Goal: Transaction & Acquisition: Purchase product/service

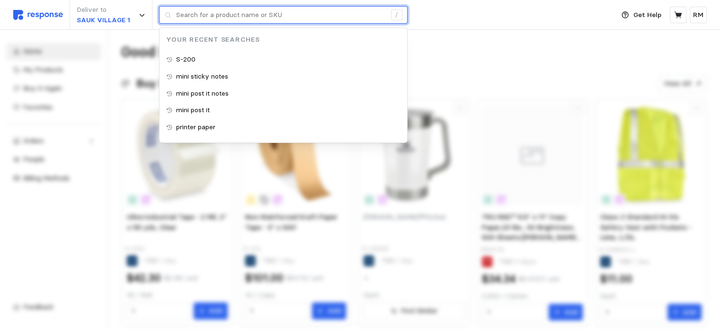
click at [286, 18] on input "text" at bounding box center [281, 15] width 210 height 17
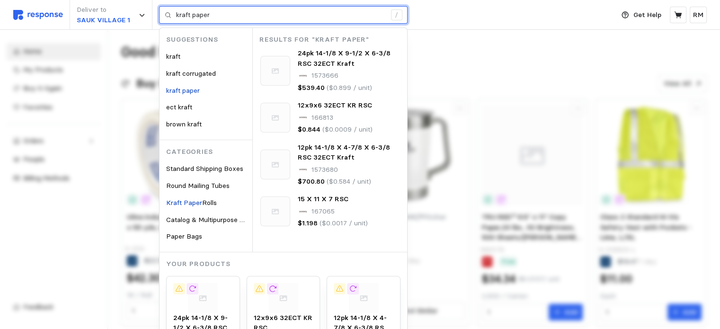
type input "kraft paper"
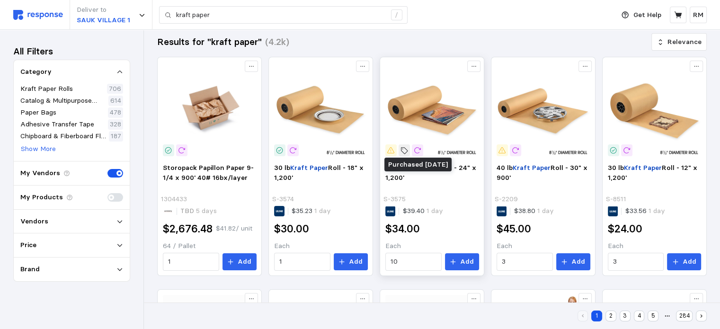
scroll to position [115, 0]
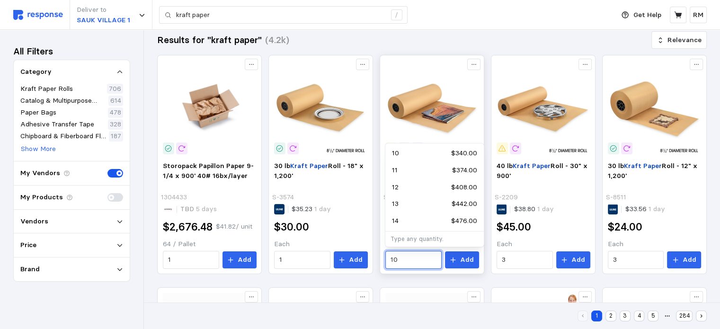
click at [403, 263] on input "10" at bounding box center [412, 259] width 45 height 17
drag, startPoint x: 402, startPoint y: 262, endPoint x: 381, endPoint y: 259, distance: 21.5
click at [382, 259] on div "30 [PERSON_NAME] Paper Roll - 24" x 1,200' S-3575 $39.40 1 day $34.00 Each 10 A…" at bounding box center [432, 215] width 100 height 114
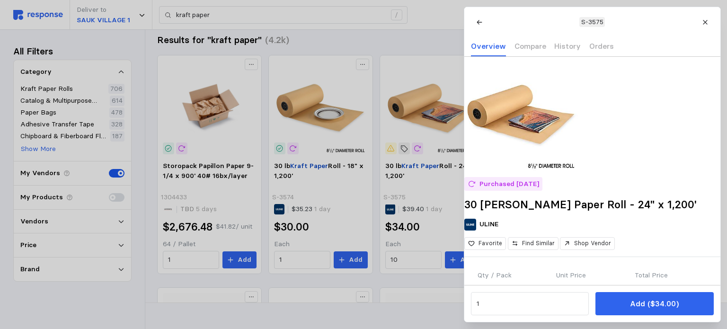
click at [408, 255] on div at bounding box center [363, 164] width 727 height 329
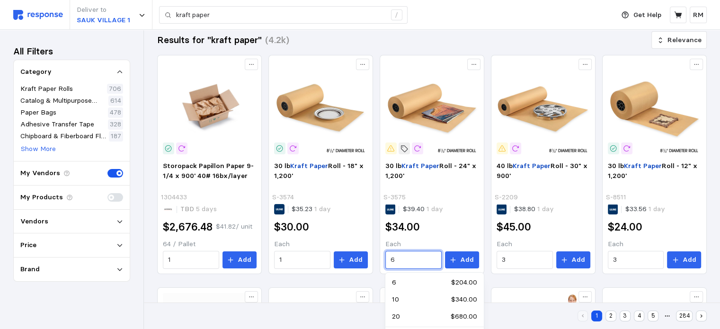
click at [422, 279] on div "6 $204.00" at bounding box center [434, 282] width 85 height 10
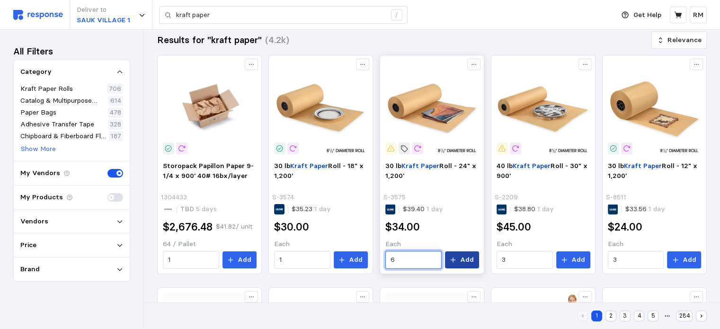
type input "6"
click at [456, 259] on icon at bounding box center [452, 259] width 5 height 5
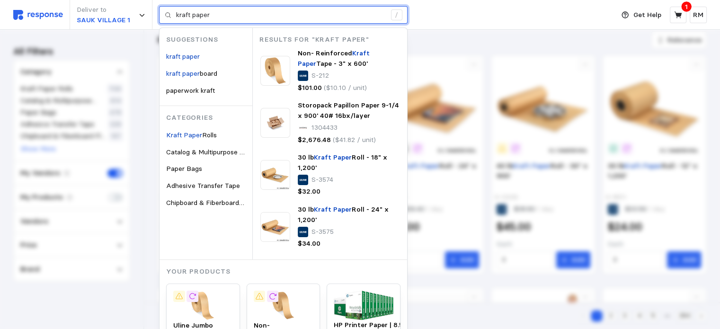
drag, startPoint x: 211, startPoint y: 9, endPoint x: 166, endPoint y: 9, distance: 45.9
click at [166, 9] on div "kraft paper /" at bounding box center [283, 15] width 248 height 18
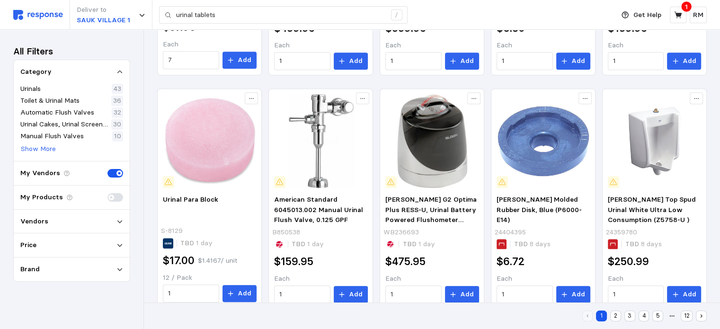
scroll to position [567, 0]
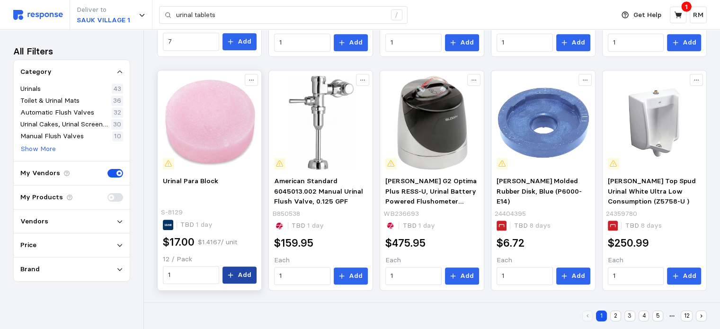
click at [240, 272] on p "Add" at bounding box center [244, 275] width 14 height 10
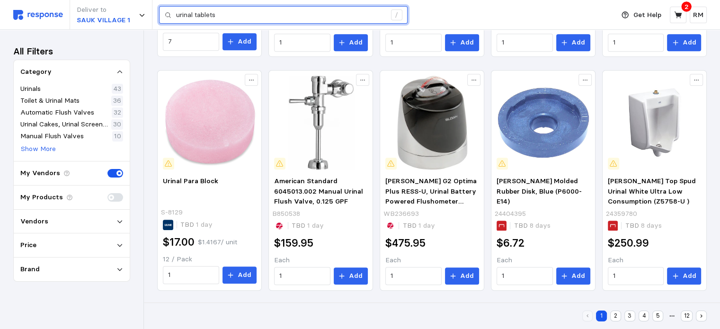
drag, startPoint x: 228, startPoint y: 17, endPoint x: 167, endPoint y: 9, distance: 61.6
click at [167, 9] on div "urinal tablets /" at bounding box center [283, 15] width 248 height 18
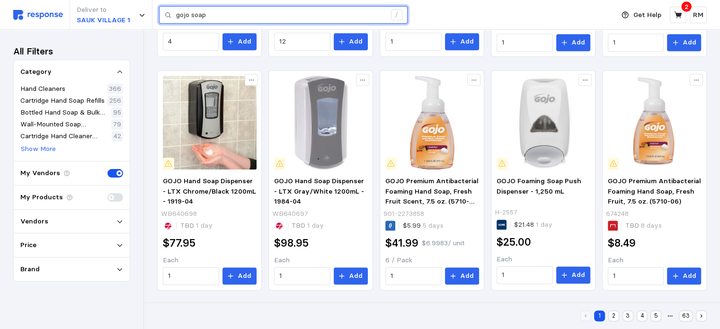
drag, startPoint x: 211, startPoint y: 17, endPoint x: 152, endPoint y: 18, distance: 58.7
click at [152, 18] on div "Deliver to SAUK VILLAGE 1 gojo soap /" at bounding box center [311, 15] width 596 height 30
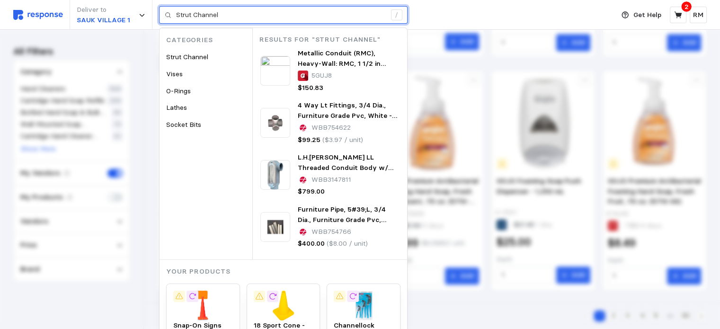
drag, startPoint x: 221, startPoint y: 15, endPoint x: 164, endPoint y: 11, distance: 56.9
click at [164, 11] on div "Strut Channel /" at bounding box center [283, 15] width 248 height 18
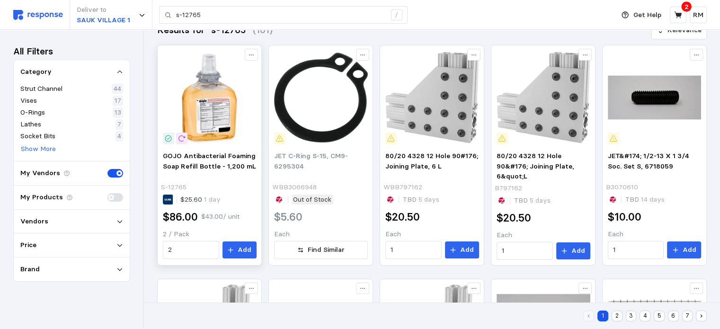
scroll to position [117, 0]
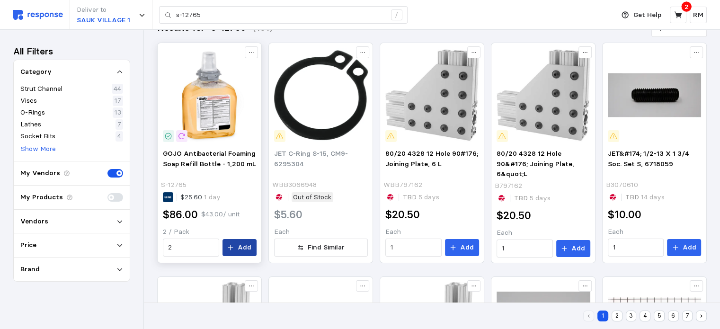
click at [231, 247] on icon at bounding box center [230, 247] width 7 height 7
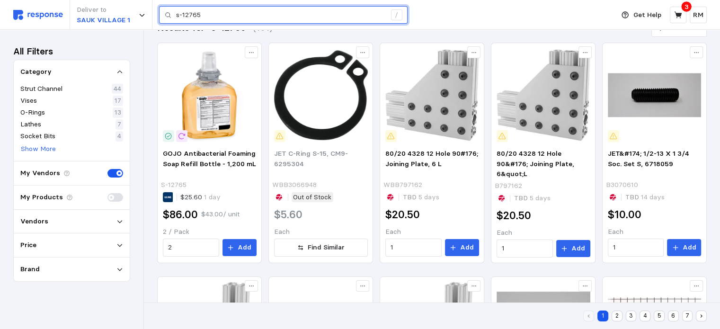
drag, startPoint x: 214, startPoint y: 14, endPoint x: 154, endPoint y: 16, distance: 60.1
click at [154, 16] on div "Deliver to [GEOGRAPHIC_DATA] 1 s-12765 /" at bounding box center [311, 15] width 596 height 30
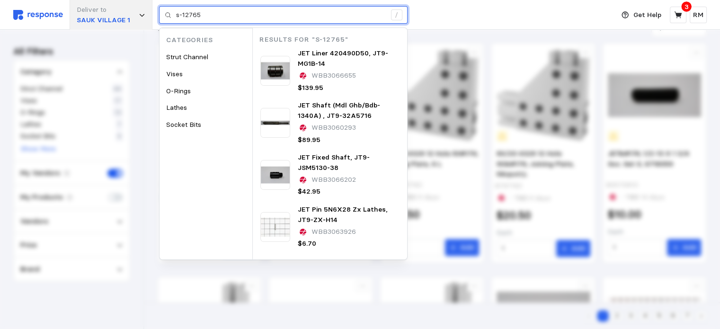
drag, startPoint x: 202, startPoint y: 14, endPoint x: 152, endPoint y: 10, distance: 50.7
click at [152, 10] on div "Deliver to SAUK VILLAGE 1 s-12765 / Categories Strut Channel Vises O-Rings Lath…" at bounding box center [311, 15] width 596 height 30
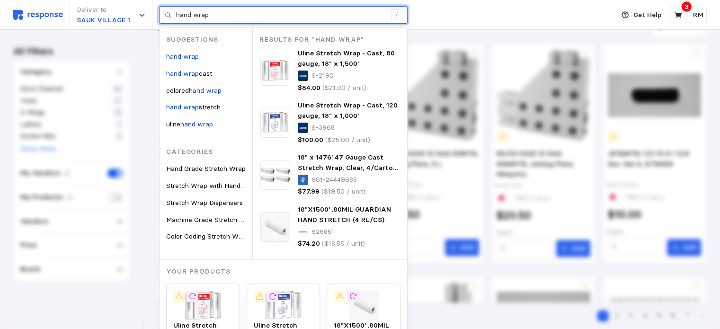
type input "hand wrap"
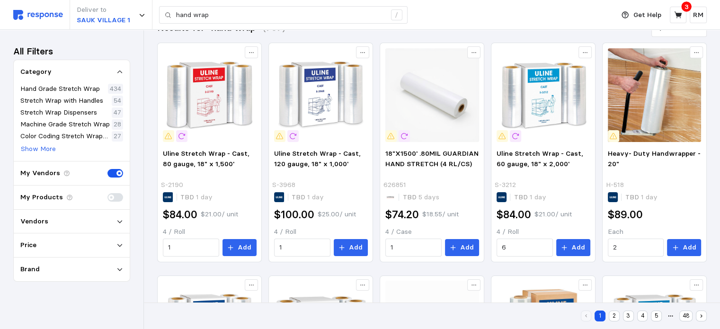
scroll to position [128, 0]
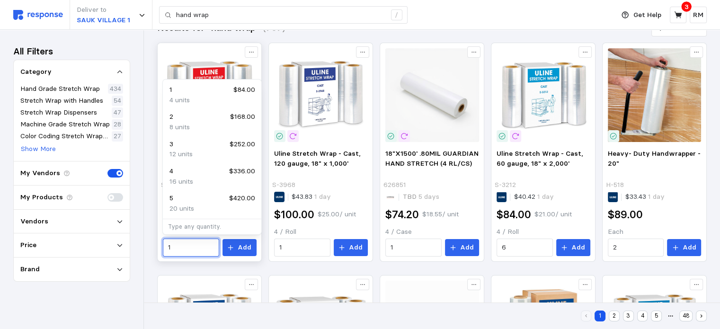
click at [179, 246] on input "1" at bounding box center [190, 247] width 45 height 17
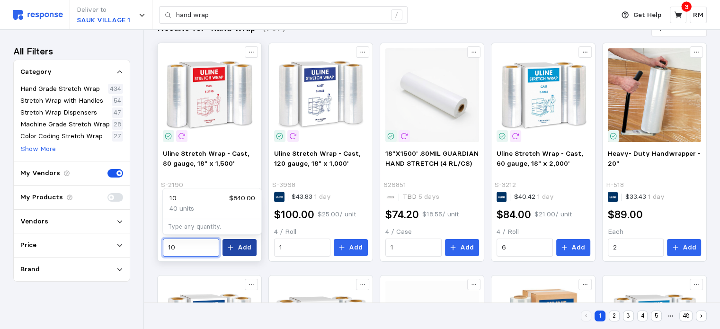
type input "10"
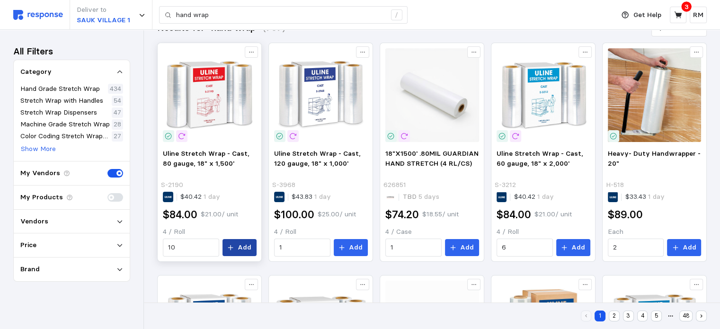
click at [240, 251] on p "Add" at bounding box center [244, 247] width 14 height 10
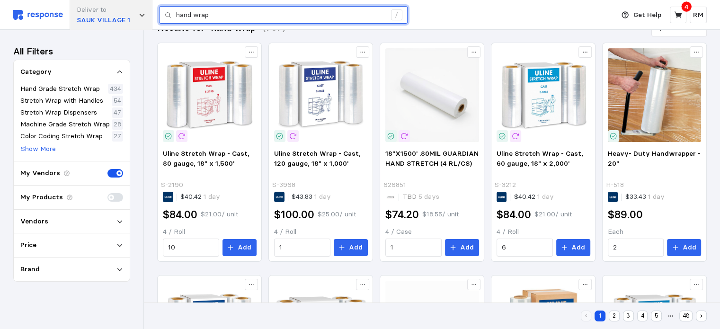
drag, startPoint x: 241, startPoint y: 16, endPoint x: 127, endPoint y: 11, distance: 113.6
click at [127, 11] on div "Deliver to SAUK VILLAGE 1 hand wrap /" at bounding box center [311, 15] width 596 height 30
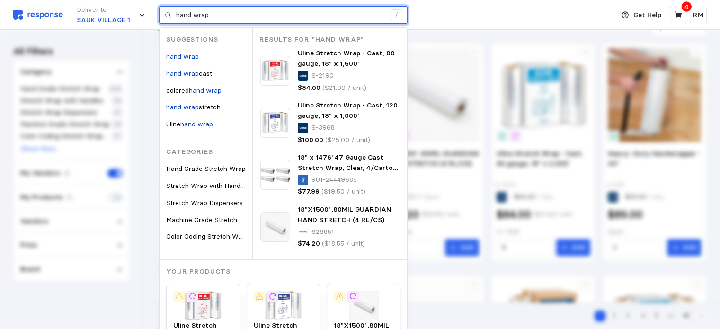
drag, startPoint x: 213, startPoint y: 19, endPoint x: 166, endPoint y: 9, distance: 47.8
click at [166, 9] on div "hand wrap /" at bounding box center [283, 15] width 248 height 18
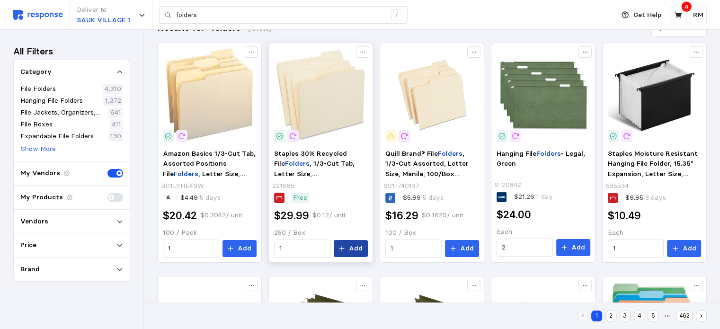
click at [354, 243] on p "Add" at bounding box center [356, 248] width 14 height 10
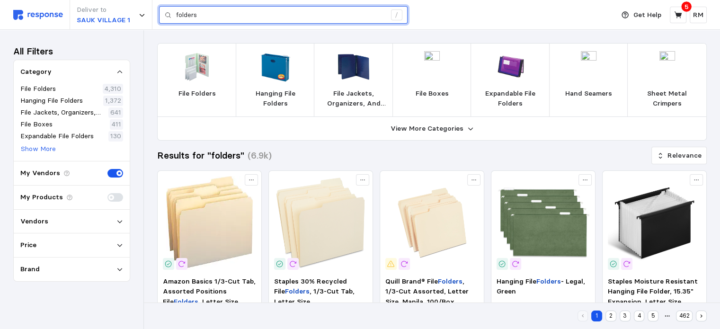
drag, startPoint x: 222, startPoint y: 17, endPoint x: 168, endPoint y: 9, distance: 54.0
click at [168, 9] on div "folders /" at bounding box center [283, 15] width 248 height 18
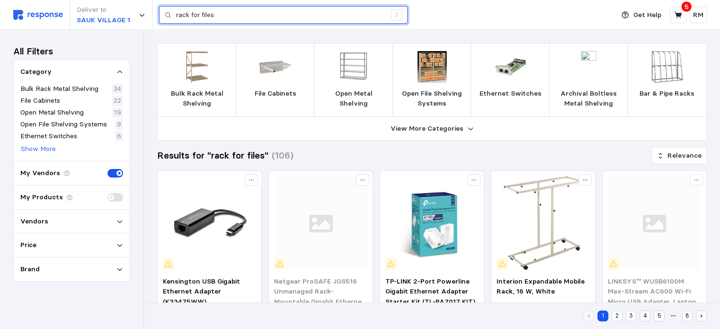
click at [201, 17] on input "rack for files" at bounding box center [281, 15] width 210 height 17
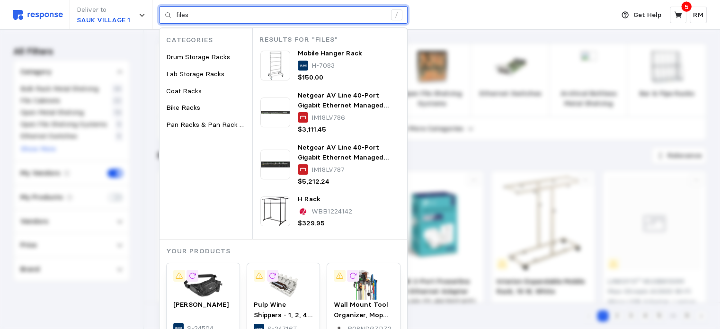
click at [201, 17] on input "files" at bounding box center [281, 15] width 210 height 17
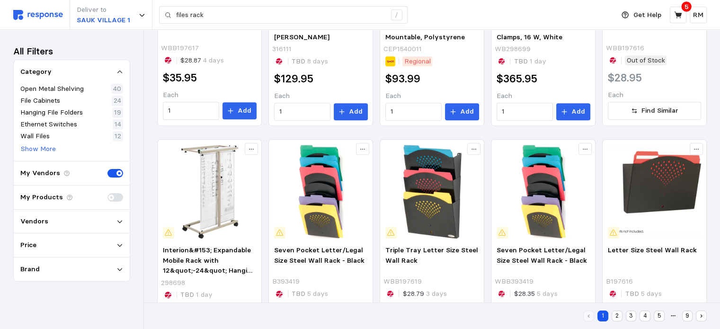
scroll to position [567, 0]
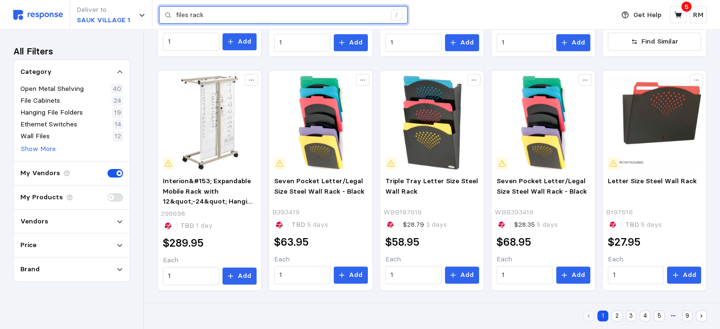
click at [209, 18] on input "files rack" at bounding box center [281, 15] width 210 height 17
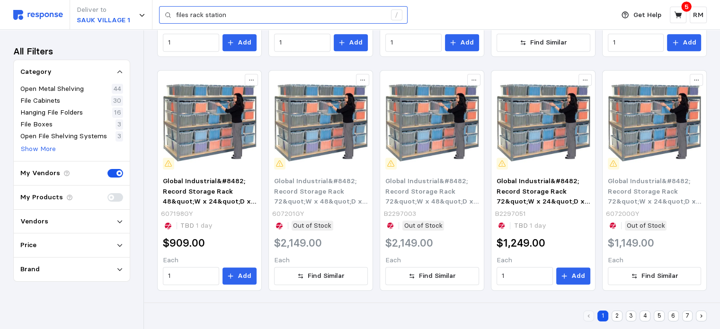
scroll to position [334, 0]
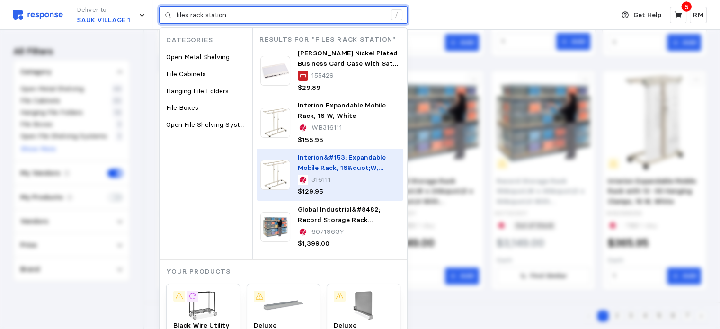
drag, startPoint x: 209, startPoint y: 18, endPoint x: 337, endPoint y: 154, distance: 187.1
click at [337, 24] on div "files rack station / Categories Open Metal Shelving File Cabinets Hanging File …" at bounding box center [283, 15] width 248 height 18
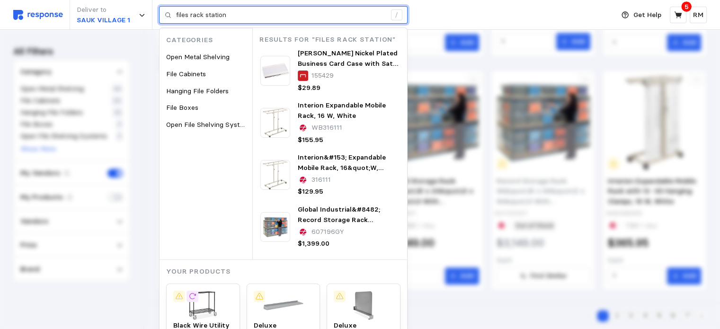
click at [248, 15] on input "files rack station" at bounding box center [281, 15] width 210 height 17
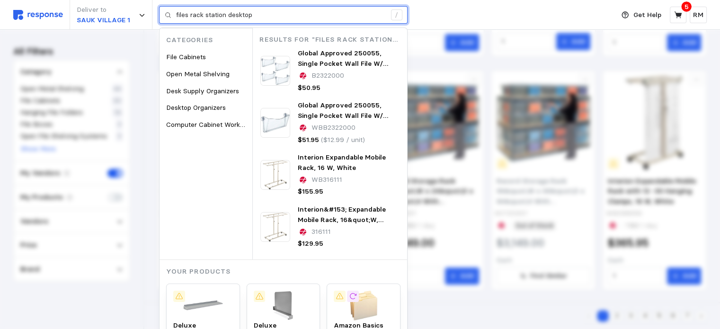
type input "files rack station desktop"
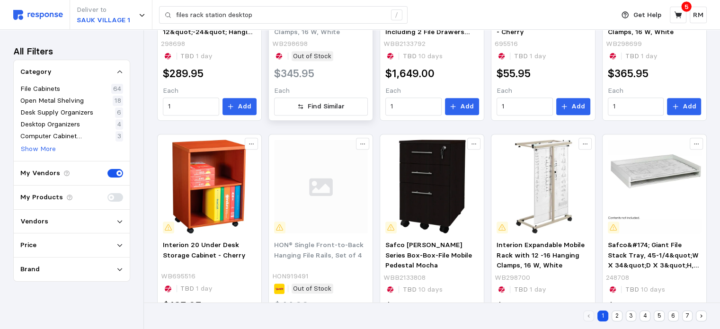
scroll to position [567, 0]
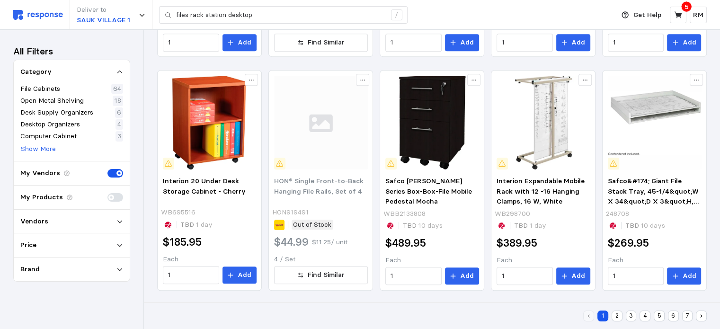
click at [617, 319] on button "2" at bounding box center [616, 315] width 11 height 11
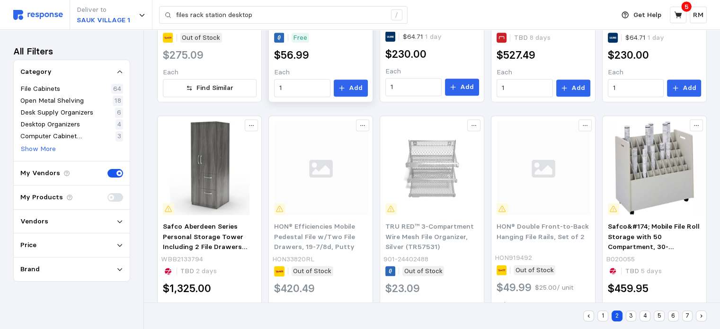
scroll to position [567, 0]
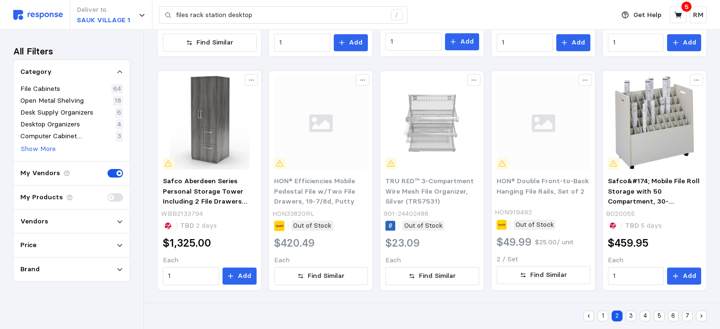
click at [632, 314] on button "3" at bounding box center [630, 315] width 11 height 11
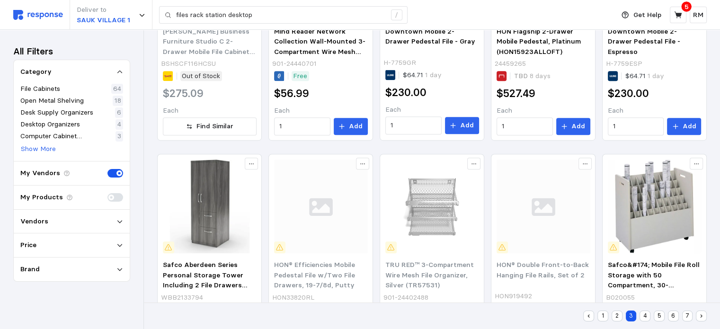
scroll to position [145, 0]
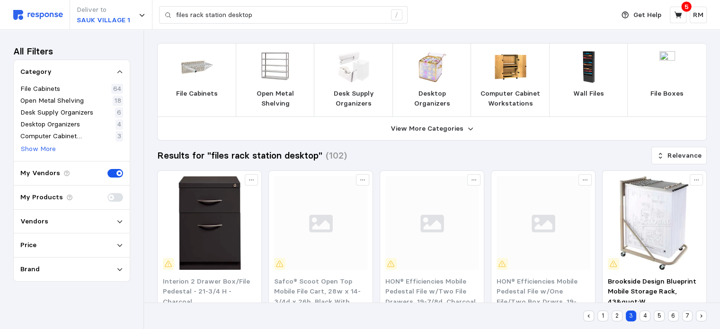
click at [350, 97] on p "Desk Supply Organizers" at bounding box center [353, 98] width 63 height 20
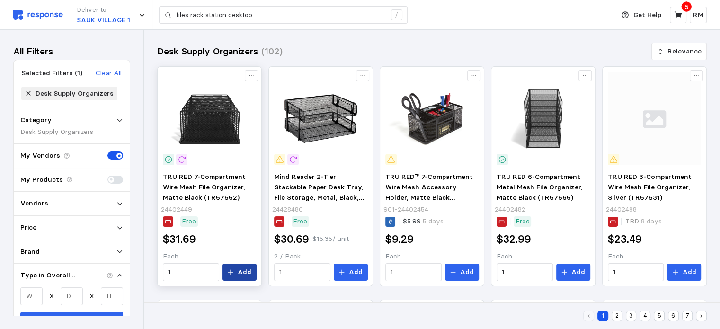
click at [234, 270] on icon at bounding box center [230, 272] width 7 height 7
click at [666, 19] on div "Get Help 6 RM" at bounding box center [660, 15] width 91 height 18
click at [679, 15] on icon at bounding box center [678, 14] width 8 height 7
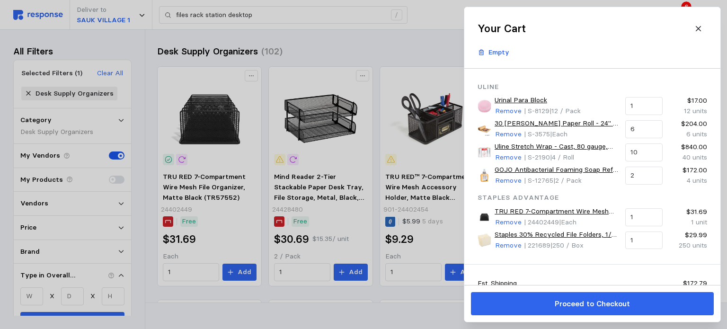
click at [213, 126] on div at bounding box center [363, 164] width 727 height 329
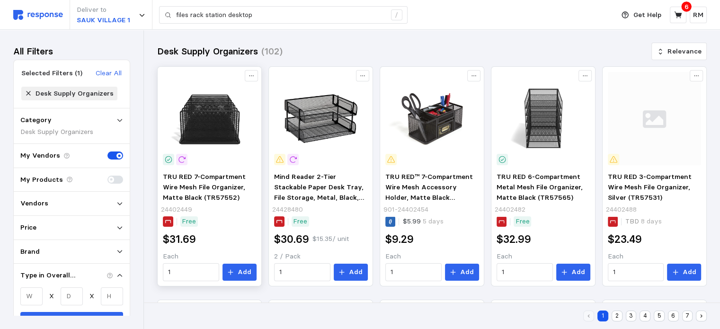
click at [212, 130] on img at bounding box center [210, 119] width 94 height 94
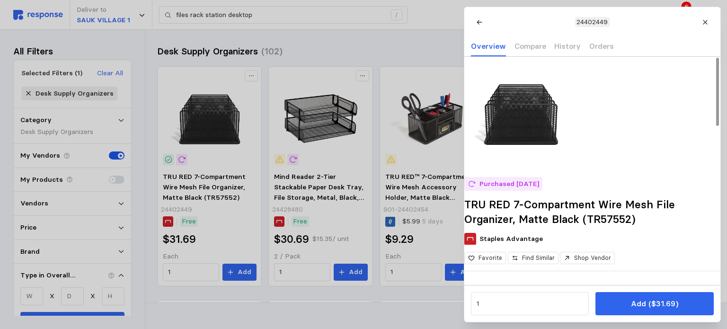
click at [550, 143] on img at bounding box center [521, 114] width 114 height 114
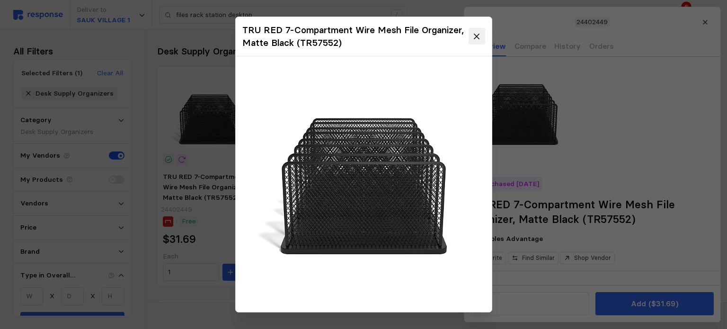
click at [478, 37] on icon at bounding box center [476, 36] width 9 height 9
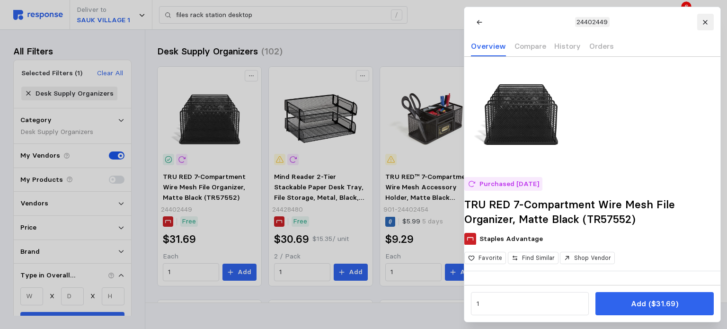
click at [707, 21] on icon at bounding box center [705, 22] width 7 height 7
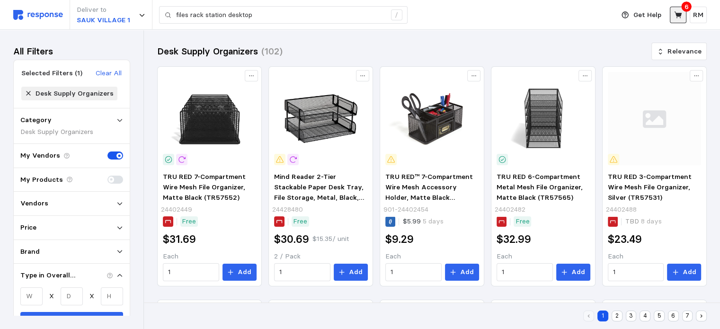
click at [681, 9] on button at bounding box center [677, 15] width 17 height 17
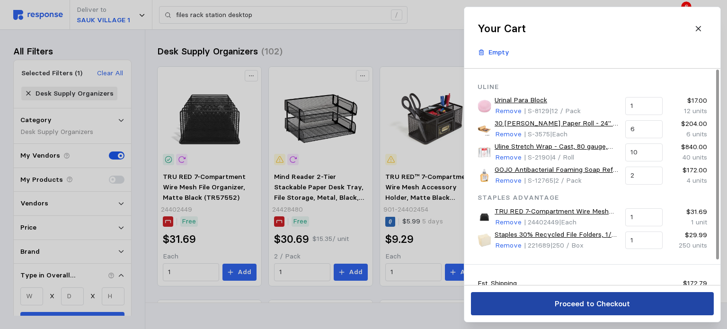
click at [587, 302] on p "Proceed to Checkout" at bounding box center [591, 304] width 75 height 12
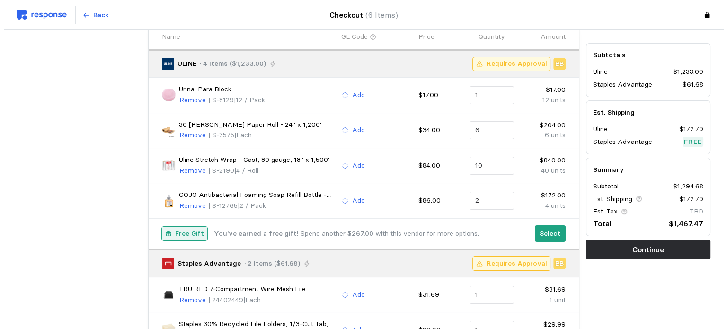
scroll to position [73, 0]
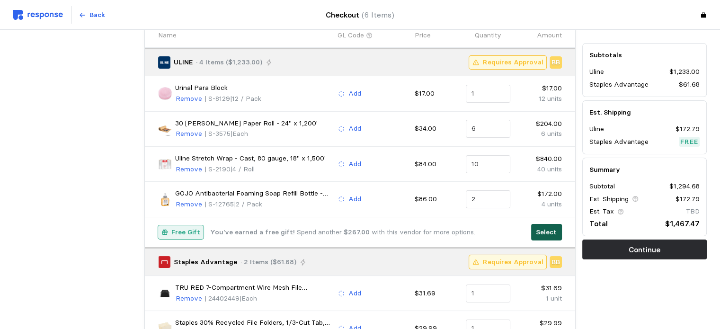
click at [545, 231] on p "Select" at bounding box center [546, 232] width 21 height 10
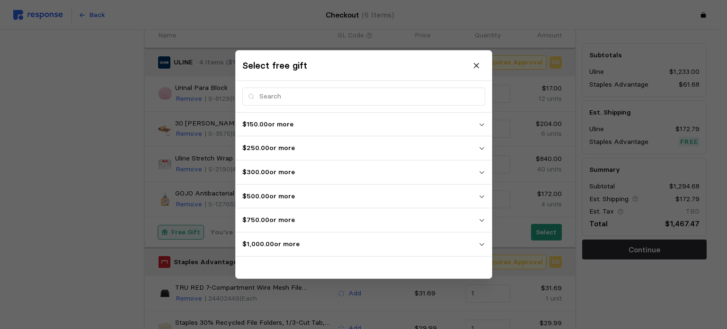
click at [466, 242] on p "$1,000.00 or more" at bounding box center [360, 244] width 236 height 10
click at [420, 194] on p "$500.00 or more" at bounding box center [360, 196] width 236 height 10
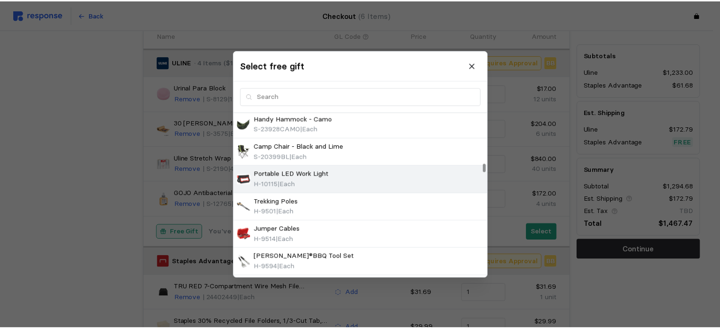
scroll to position [2399, 0]
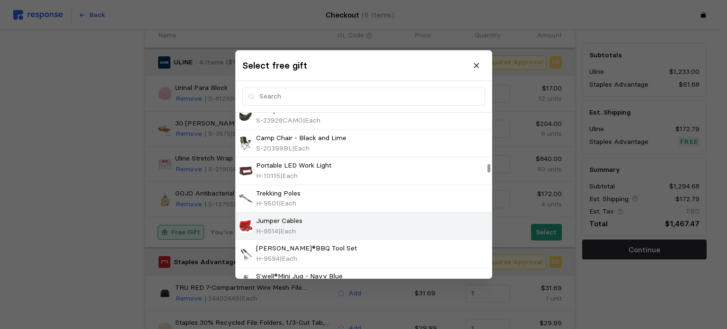
click at [374, 216] on div "Jumper Cables H-9514 | Each" at bounding box center [363, 226] width 249 height 20
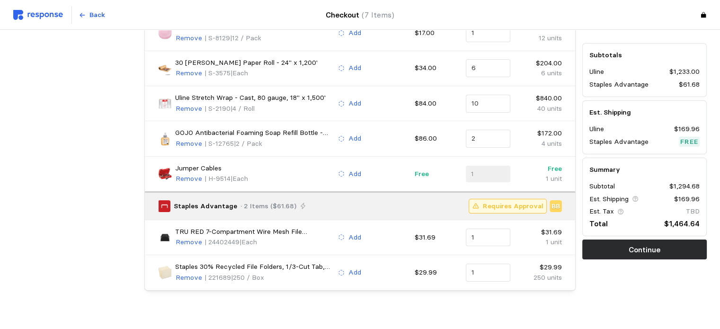
scroll to position [133, 0]
click at [644, 253] on p "Continue" at bounding box center [644, 250] width 32 height 12
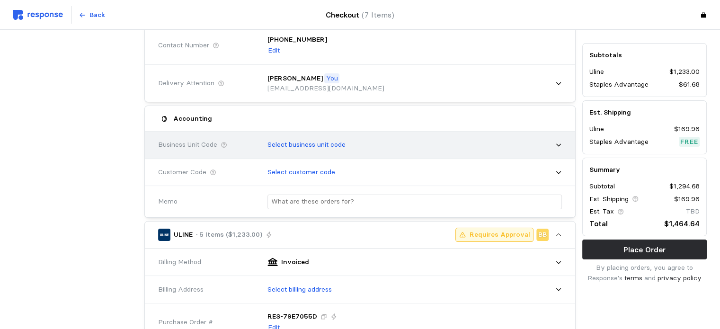
click at [481, 143] on div "Select business unit code" at bounding box center [411, 145] width 301 height 24
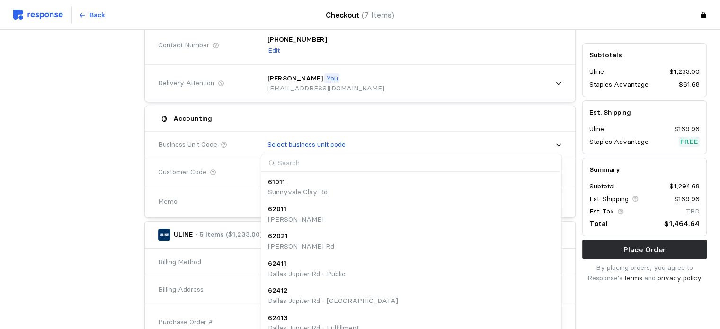
click at [437, 117] on div "Accounting" at bounding box center [360, 118] width 410 height 18
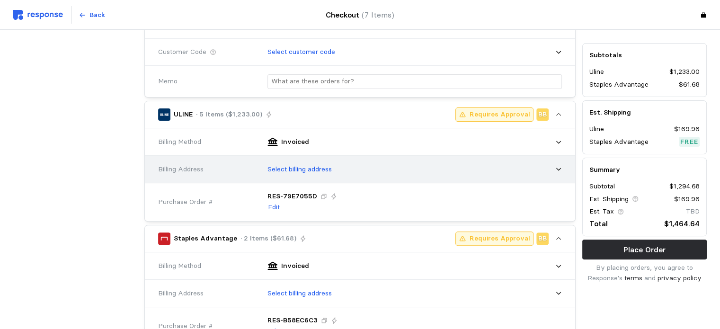
click at [442, 166] on div "Select billing address" at bounding box center [411, 170] width 301 height 24
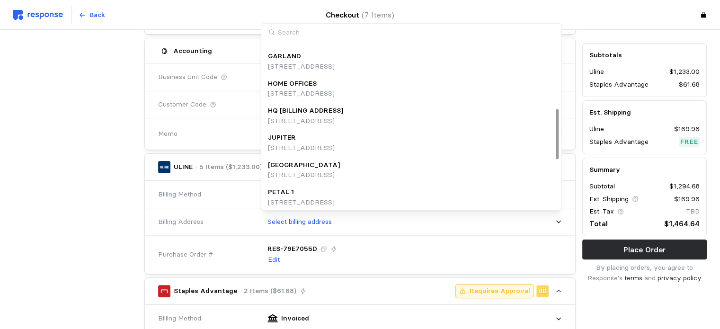
scroll to position [219, 0]
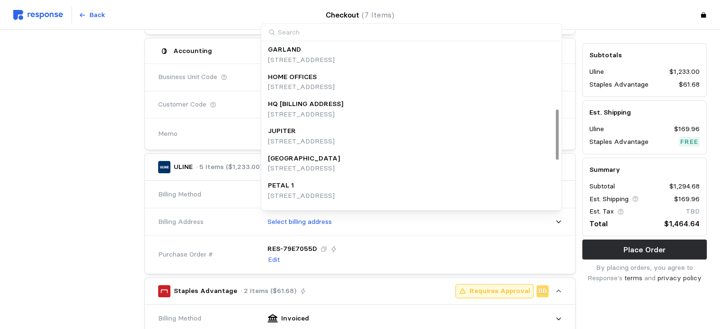
click at [343, 104] on div "HQ [BILLING ADDRESS]" at bounding box center [305, 104] width 75 height 10
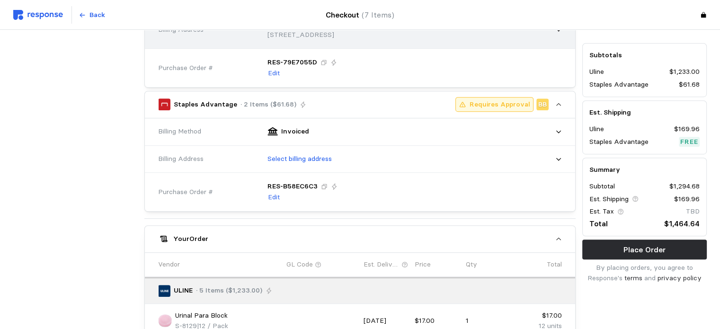
scroll to position [413, 0]
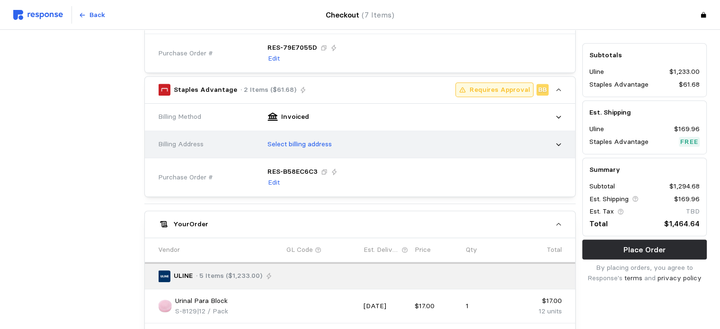
click at [386, 151] on div "Select billing address" at bounding box center [411, 144] width 301 height 24
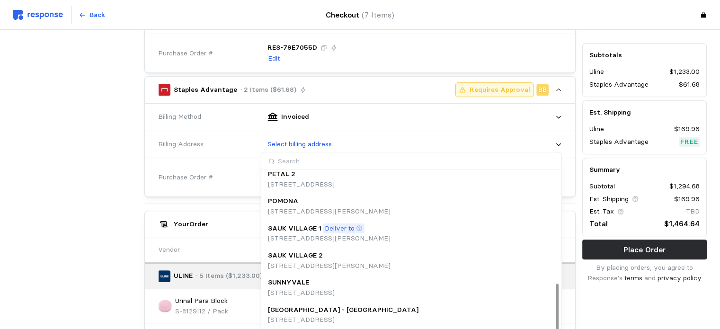
scroll to position [404, 0]
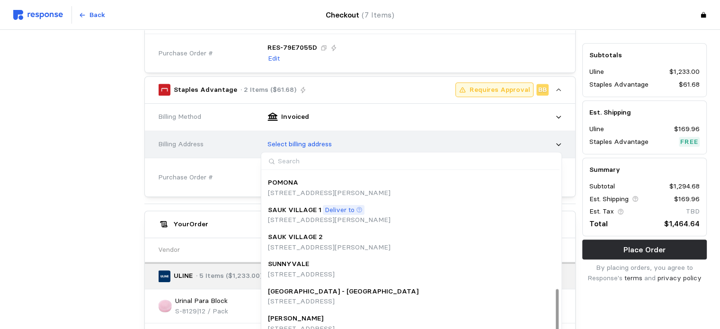
click at [494, 140] on div "Select billing address" at bounding box center [411, 144] width 301 height 24
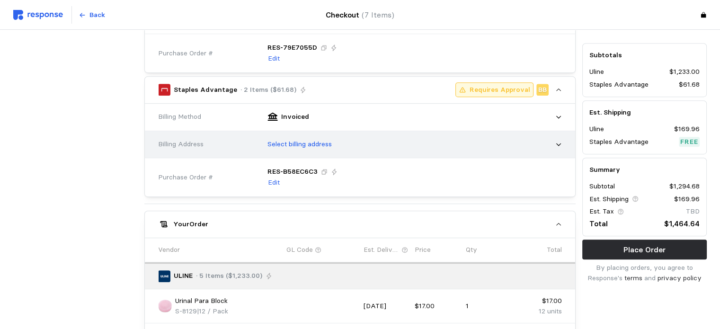
click at [499, 149] on div "Select billing address" at bounding box center [411, 144] width 301 height 24
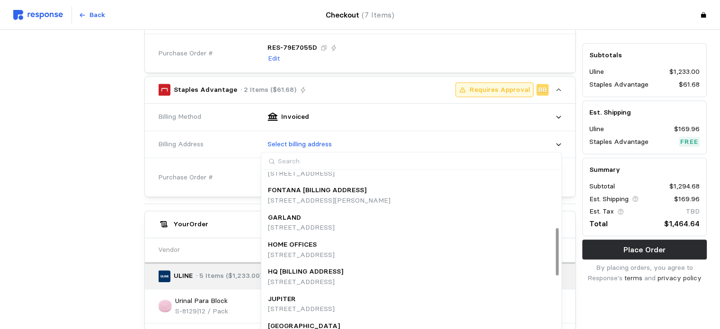
scroll to position [193, 0]
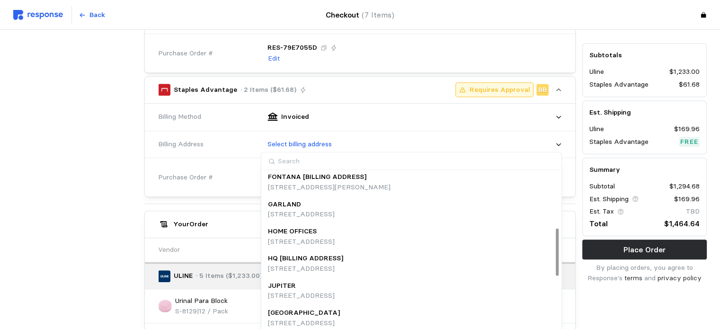
click at [482, 258] on div "HQ [BILLING ADDRESS] [STREET_ADDRESS]" at bounding box center [411, 263] width 287 height 20
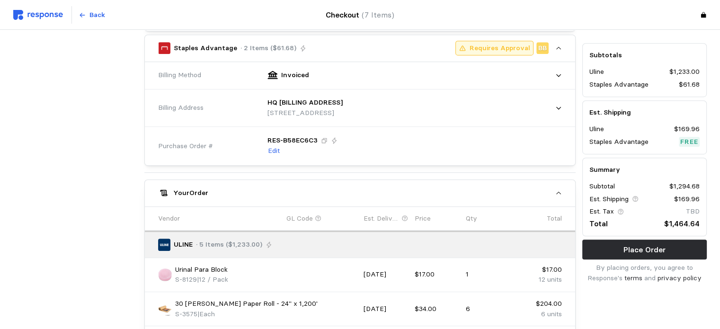
scroll to position [456, 0]
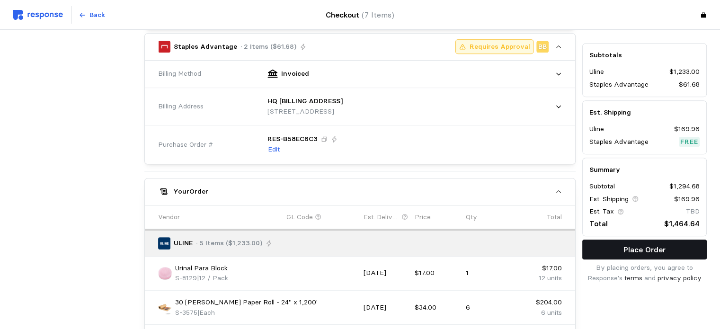
click at [639, 251] on p "Place Order" at bounding box center [644, 250] width 42 height 12
